Goal: Task Accomplishment & Management: Complete application form

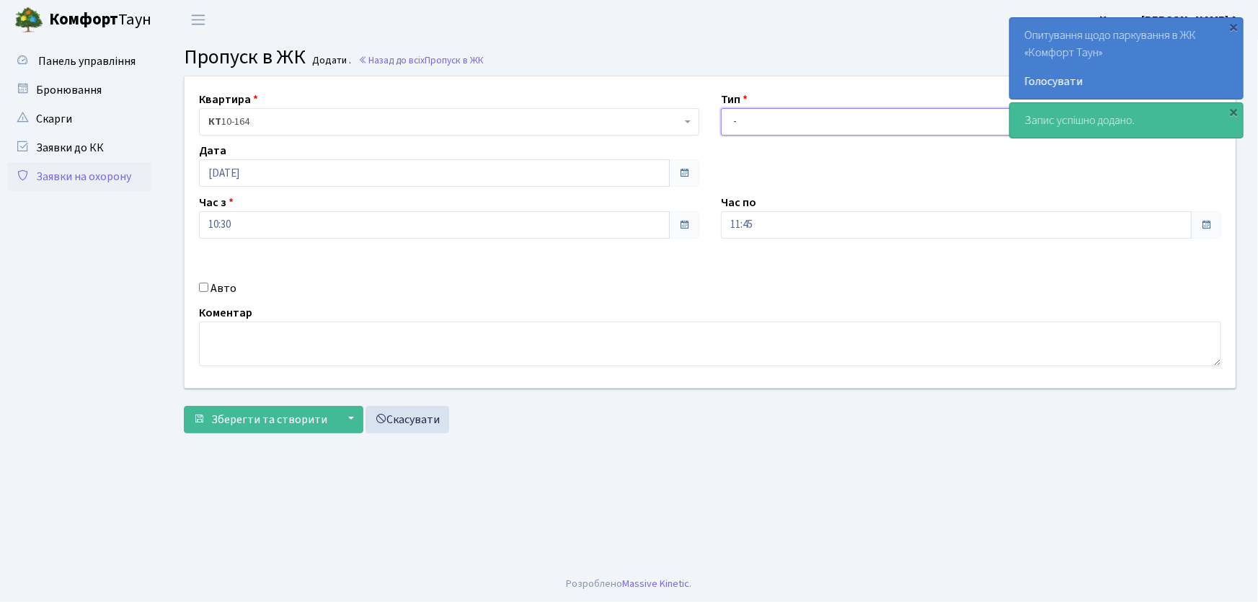
click at [769, 123] on select "- Доставка Таксі Гості Сервіс" at bounding box center [971, 121] width 500 height 27
select select "1"
click at [721, 108] on select "- Доставка Таксі Гості Сервіс" at bounding box center [971, 121] width 500 height 27
drag, startPoint x: 722, startPoint y: 219, endPoint x: 711, endPoint y: 211, distance: 13.4
click at [711, 214] on div "Час по 11:45 11 : 45 00 01 02 03 04 05 06 07 08 09 10 11 12 13 14 15 16 17 18 1…" at bounding box center [971, 216] width 522 height 45
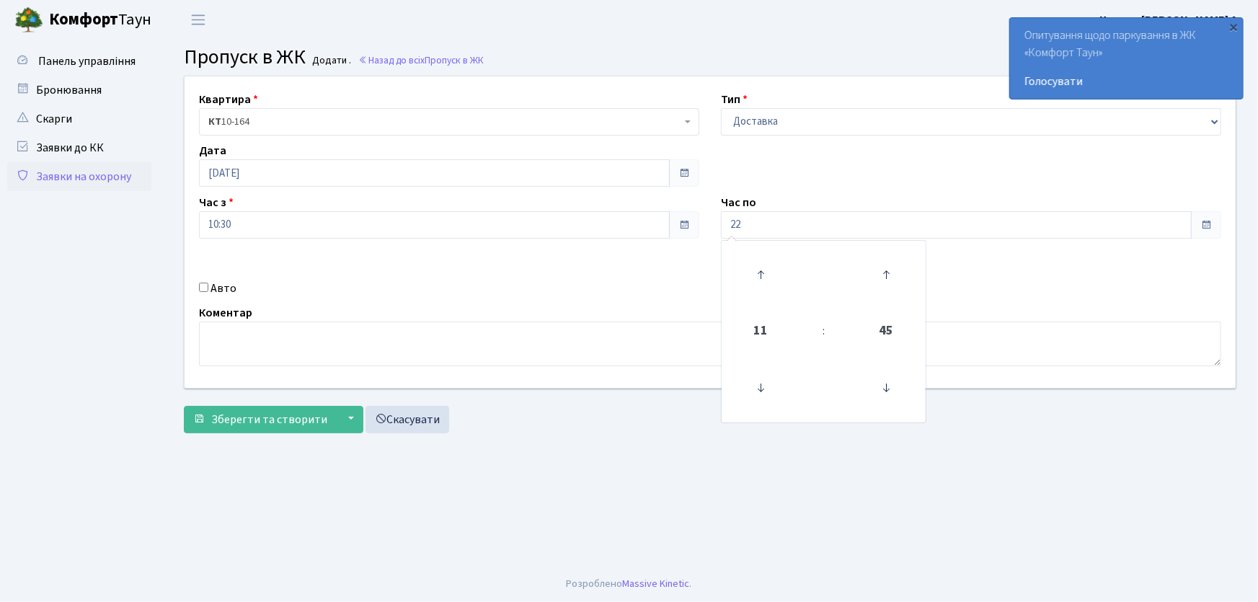
type input "22:00"
click at [202, 288] on input "Авто" at bounding box center [203, 286] width 9 height 9
checkbox input "true"
type input "ав6096іе"
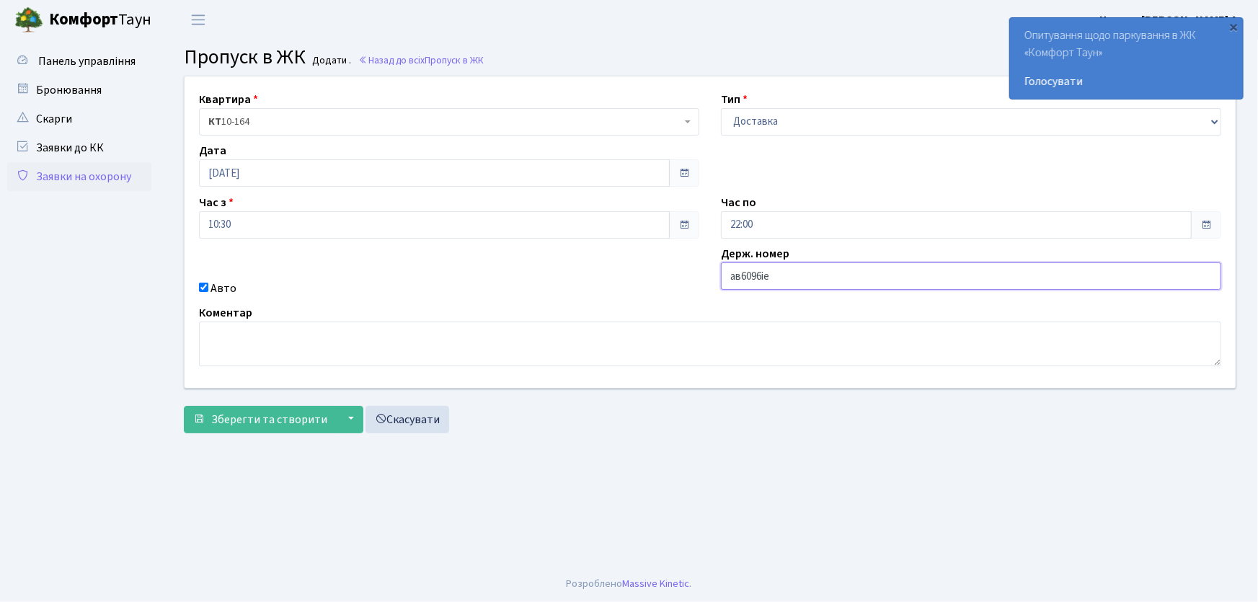
click at [184, 406] on button "Зберегти та створити" at bounding box center [260, 419] width 153 height 27
